Goal: Transaction & Acquisition: Subscribe to service/newsletter

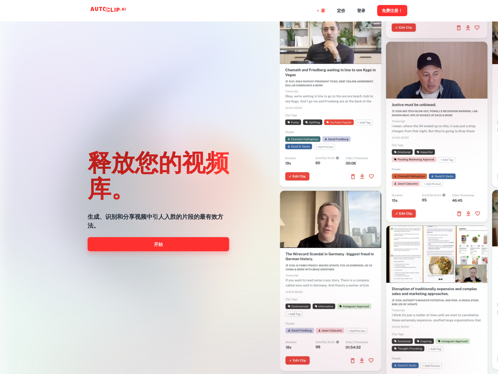
click at [163, 242] on link "开始" at bounding box center [158, 244] width 141 height 14
